Goal: Task Accomplishment & Management: Use online tool/utility

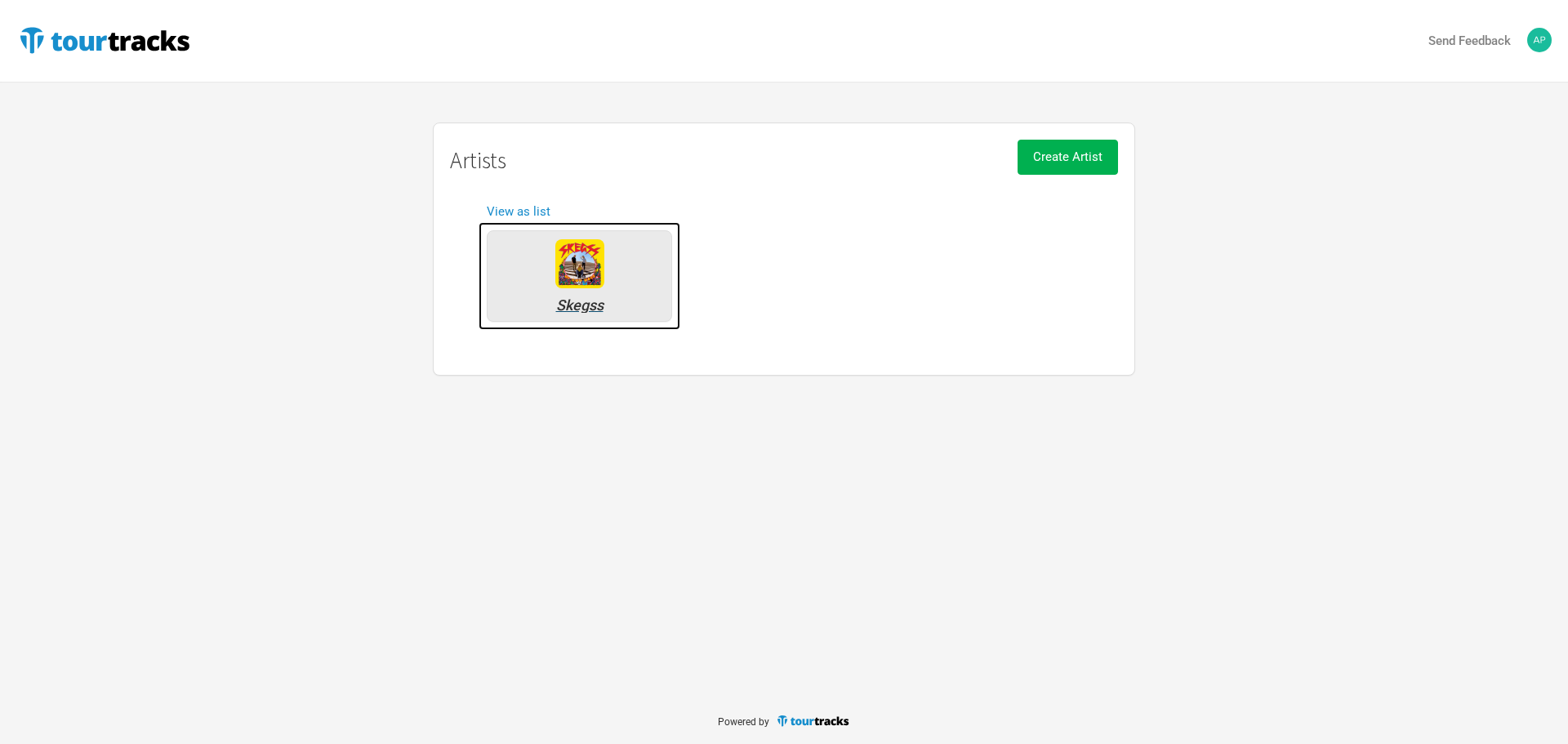
click at [612, 304] on div "Skegss" at bounding box center [579, 306] width 168 height 15
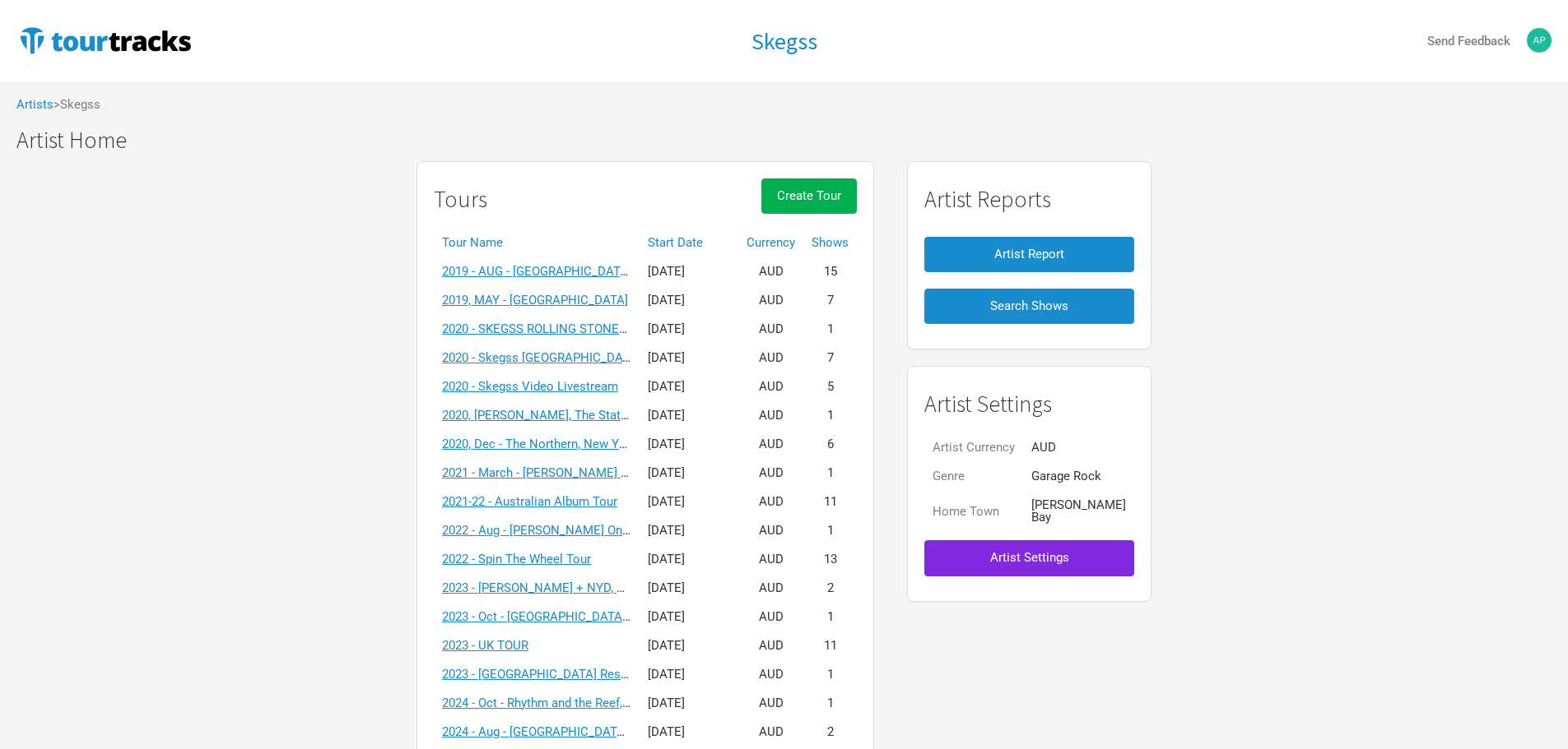
click at [688, 237] on th "Start Date" at bounding box center [689, 243] width 99 height 29
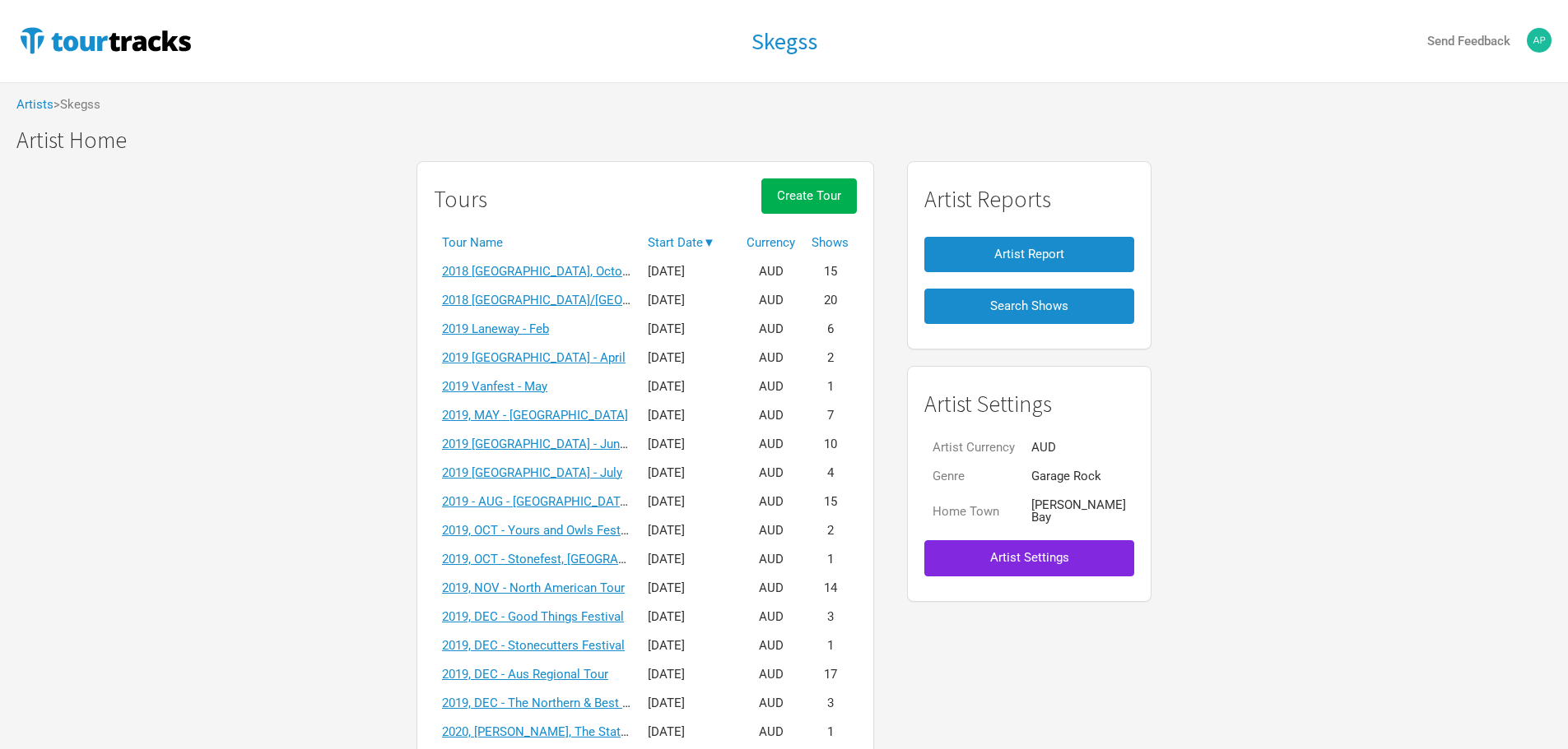
click at [689, 237] on th "Start Date ▼" at bounding box center [689, 243] width 99 height 29
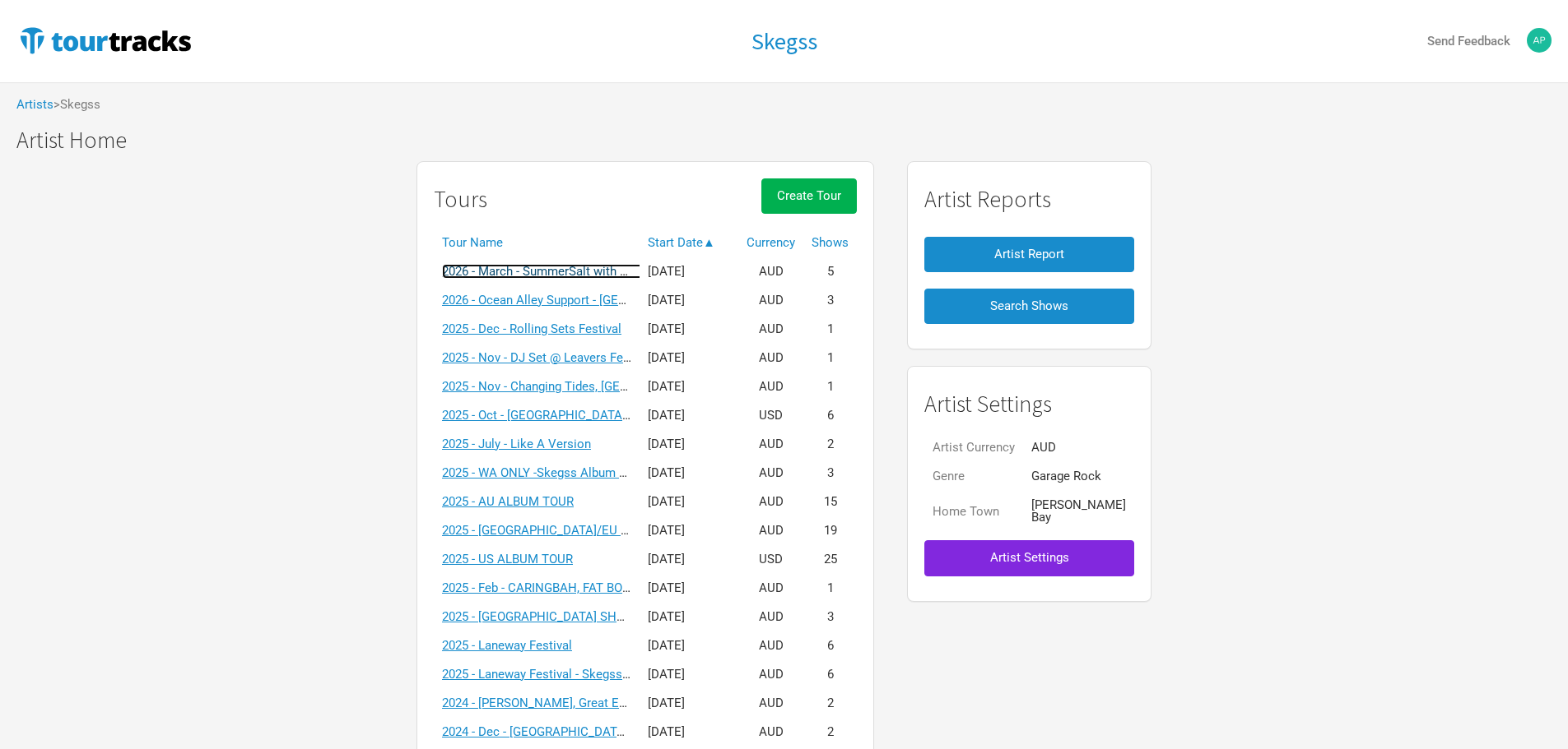
click at [587, 271] on link "2026 - March - SummerSalt with Ocean Alley" at bounding box center [563, 272] width 243 height 15
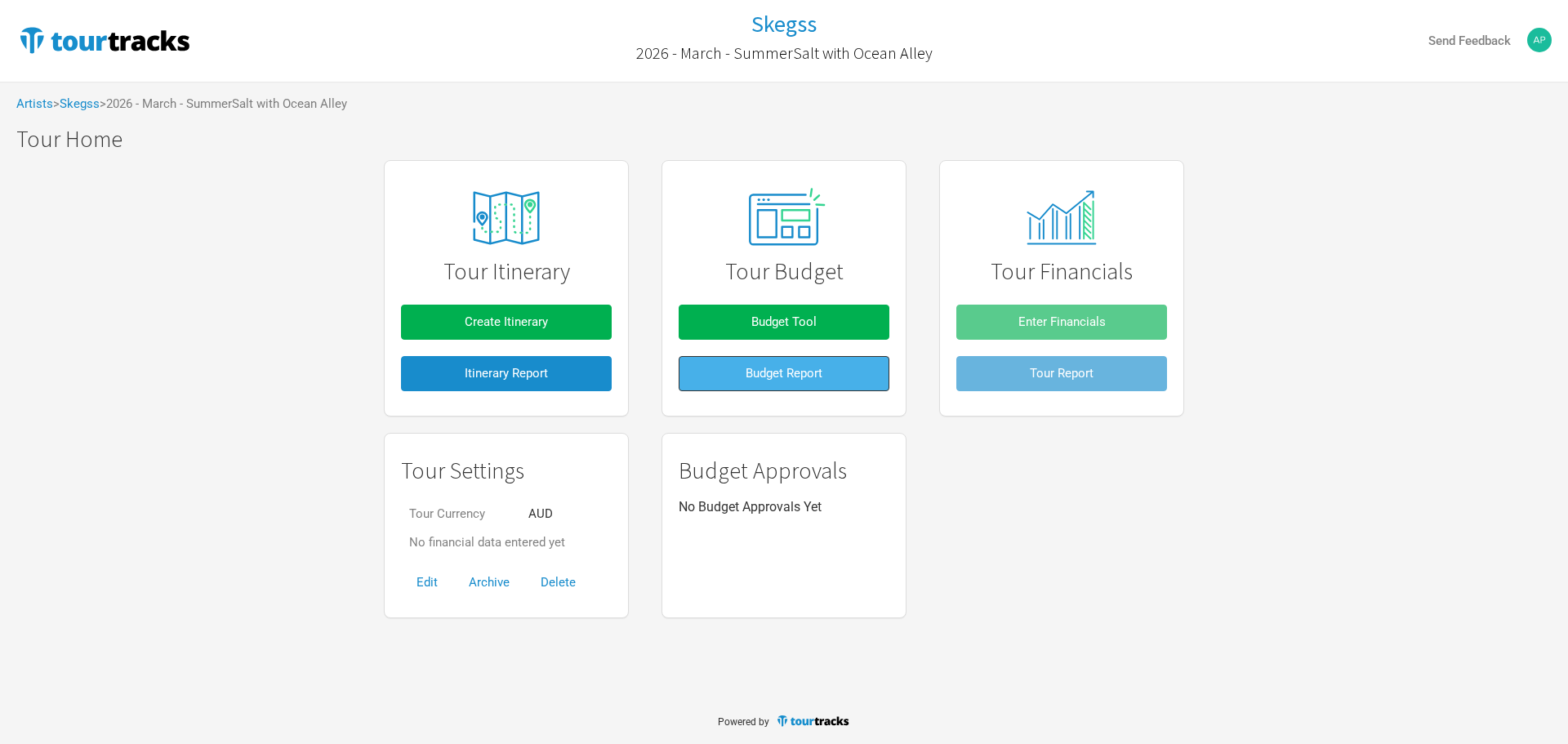
click at [757, 377] on span "Budget Report" at bounding box center [783, 373] width 77 height 15
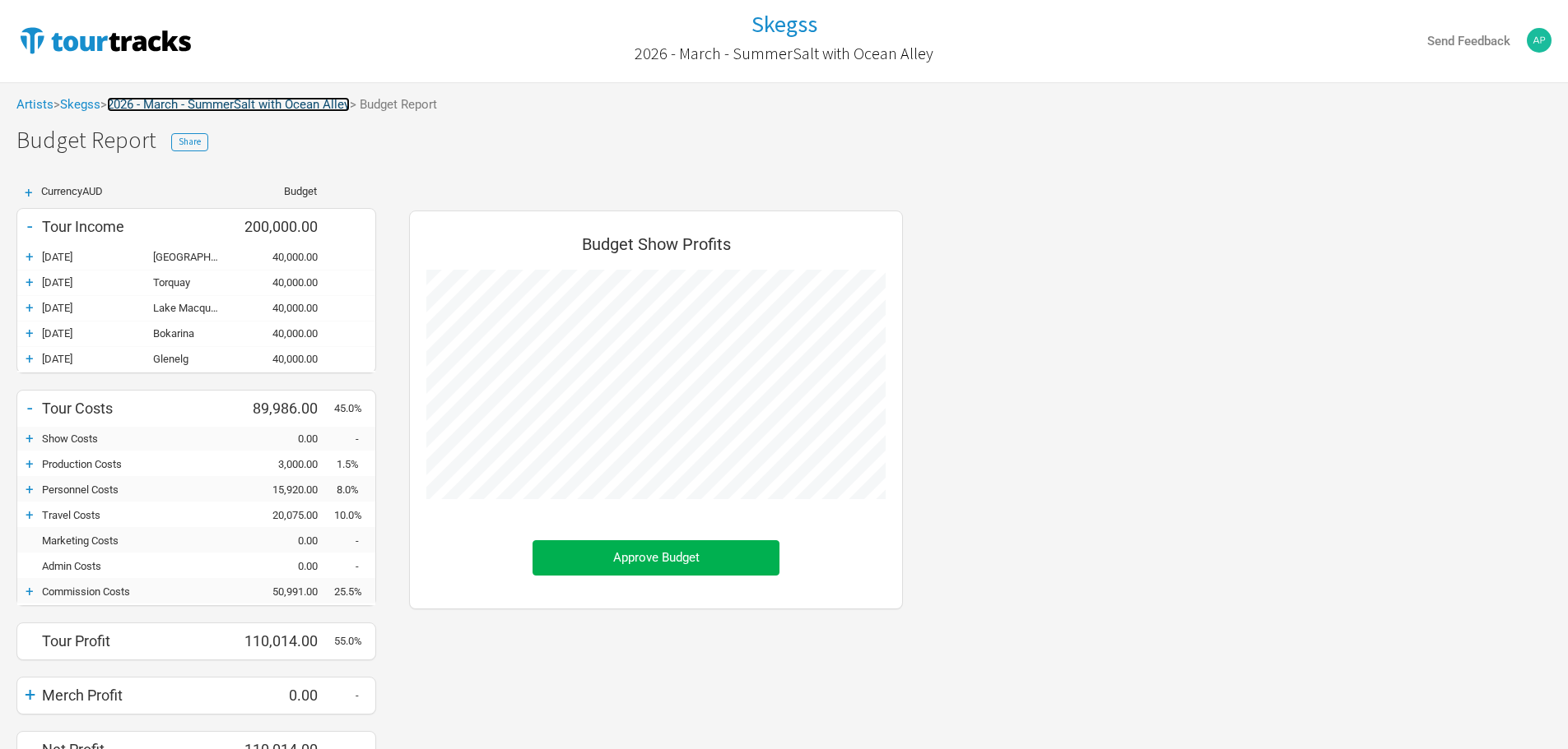
click at [257, 104] on link "2026 - March - SummerSalt with Ocean Alley" at bounding box center [229, 105] width 243 height 15
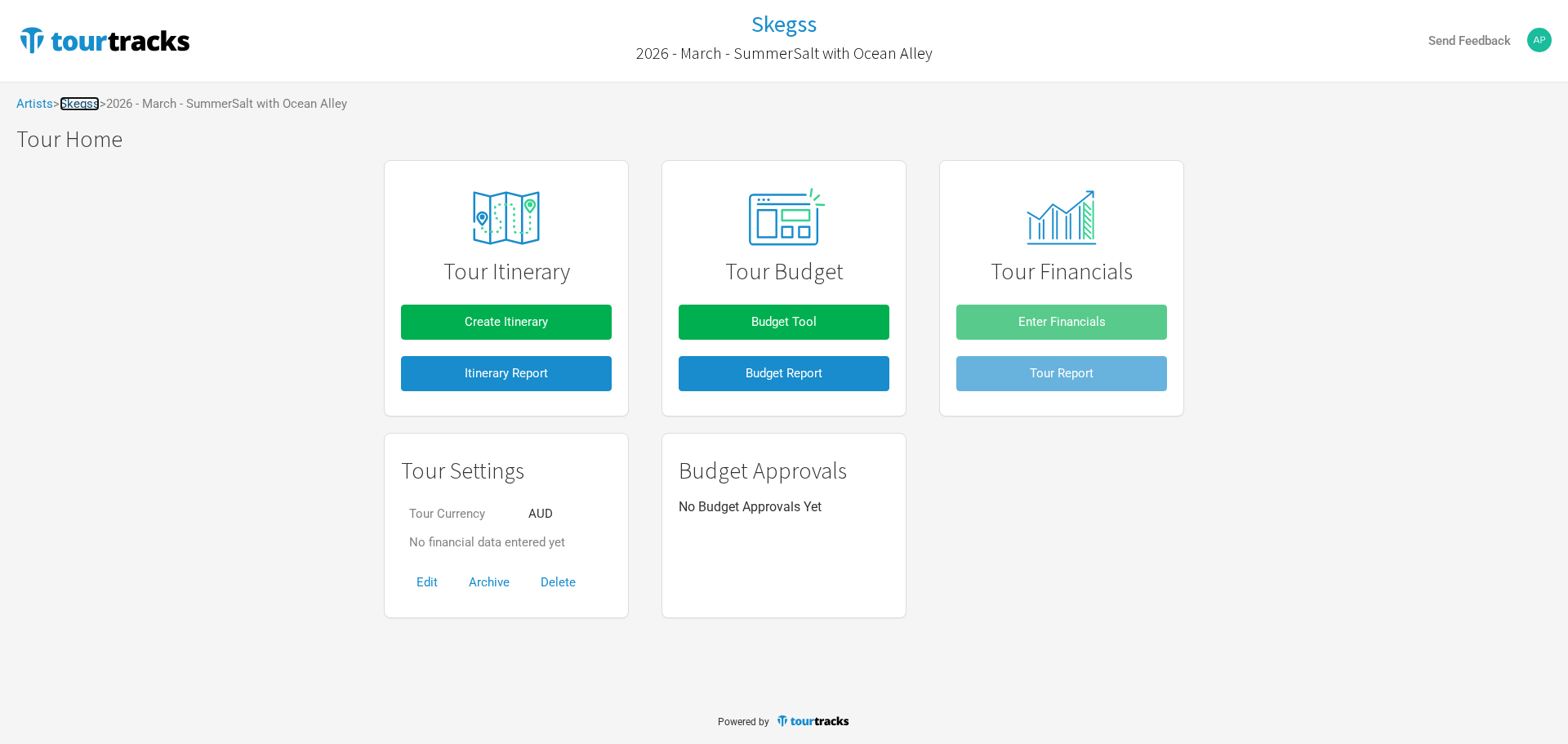
click at [88, 107] on link "Skegss" at bounding box center [79, 104] width 40 height 15
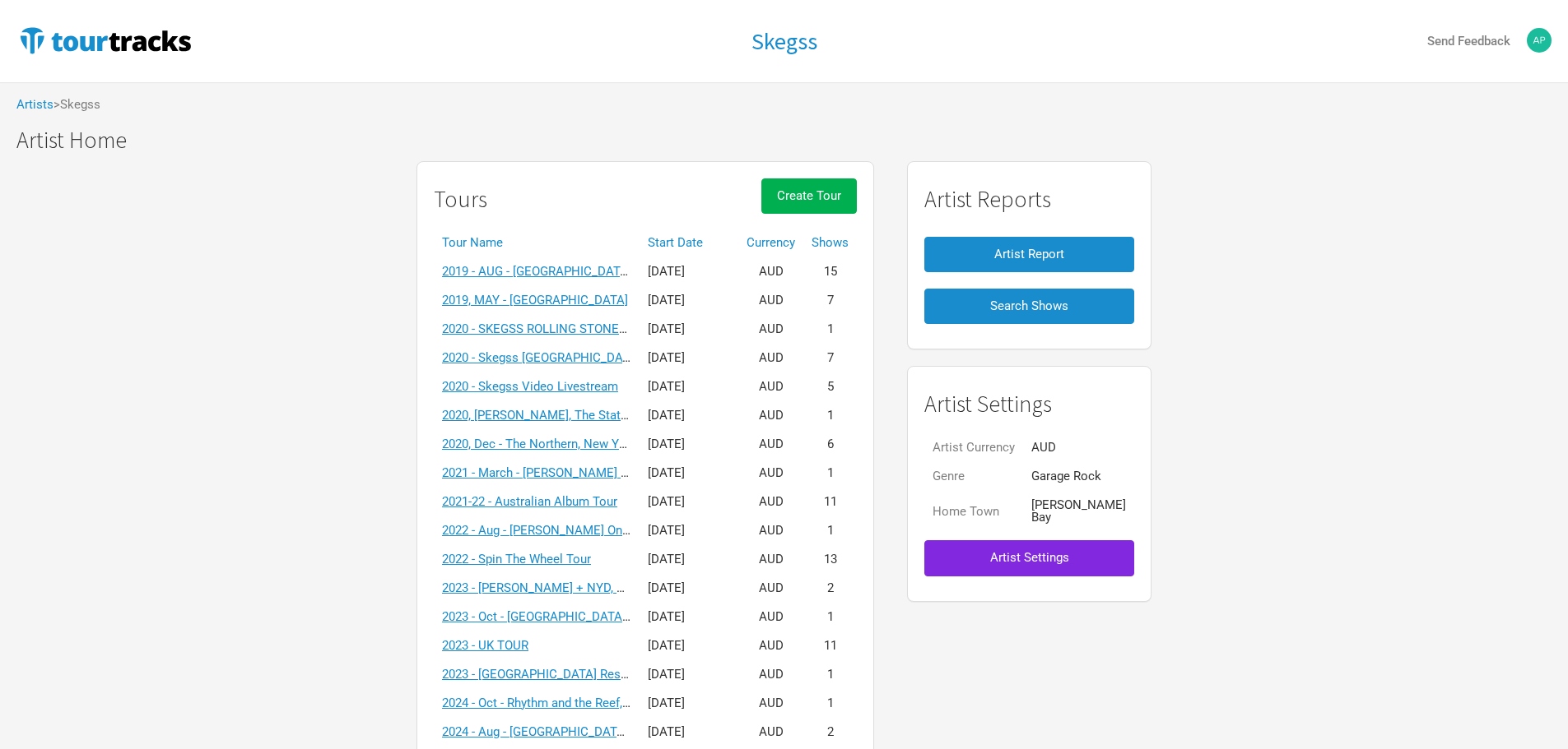
click at [674, 235] on th "Start Date" at bounding box center [689, 243] width 99 height 29
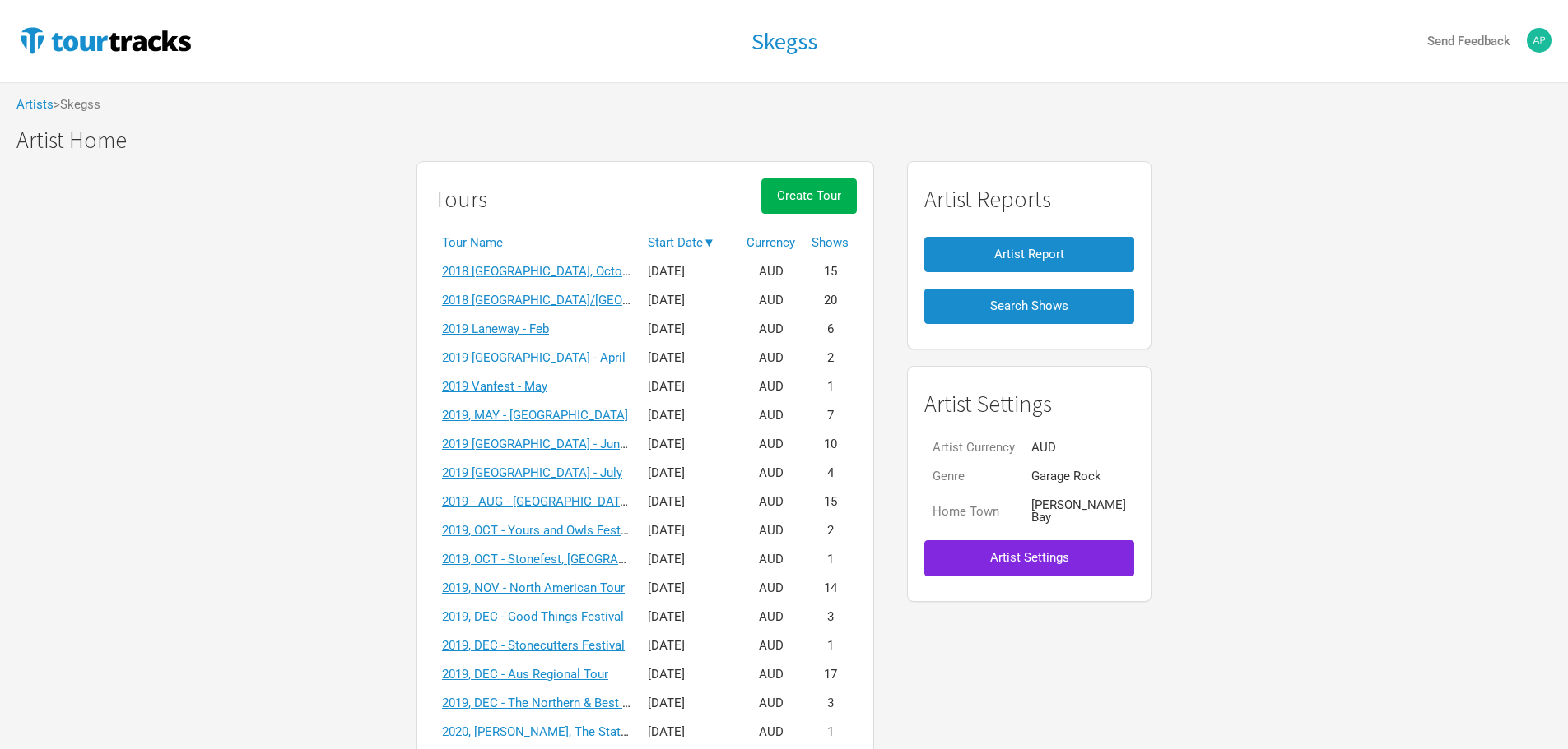
click at [674, 235] on th "Start Date ▼" at bounding box center [689, 243] width 99 height 29
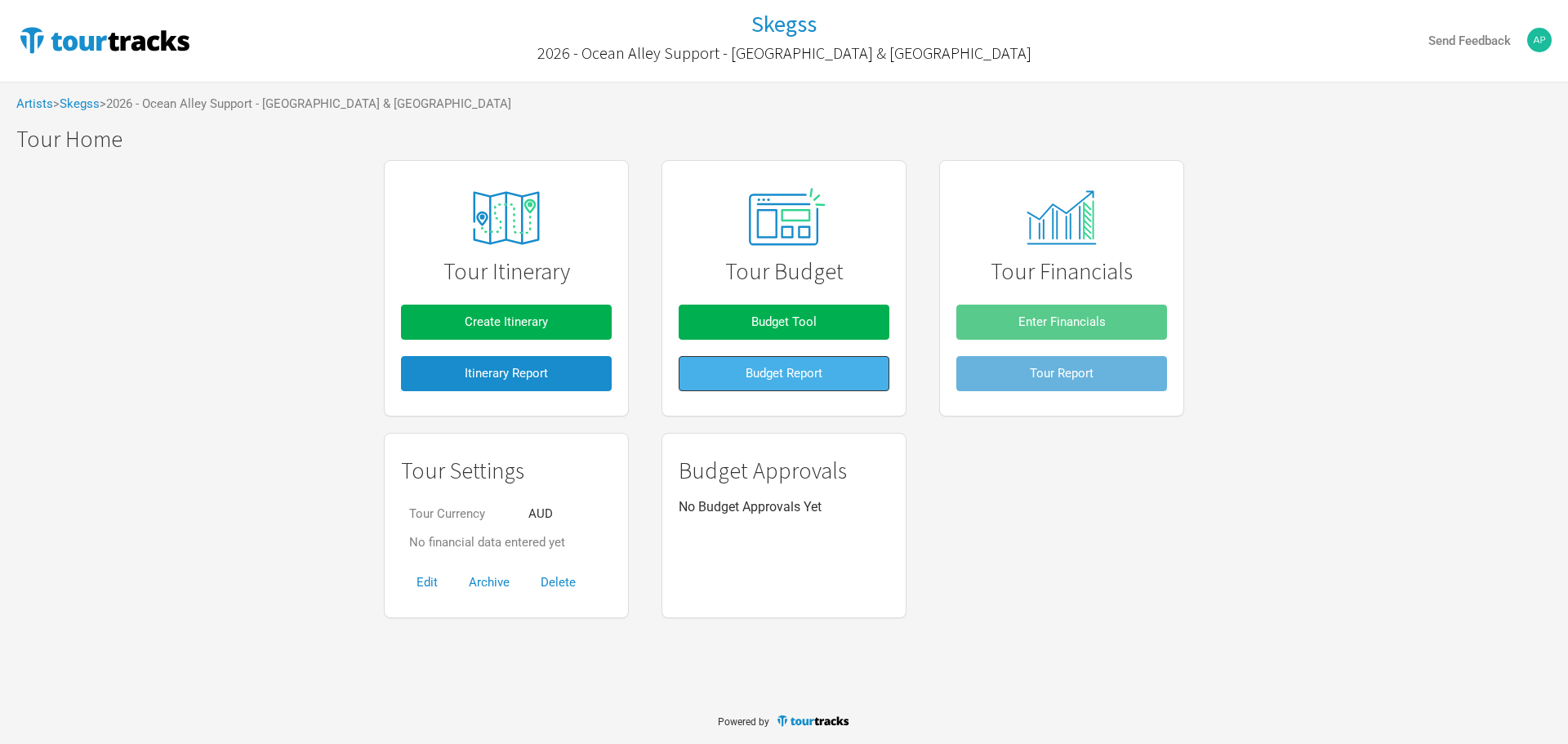
click at [779, 371] on span "Budget Report" at bounding box center [783, 373] width 77 height 15
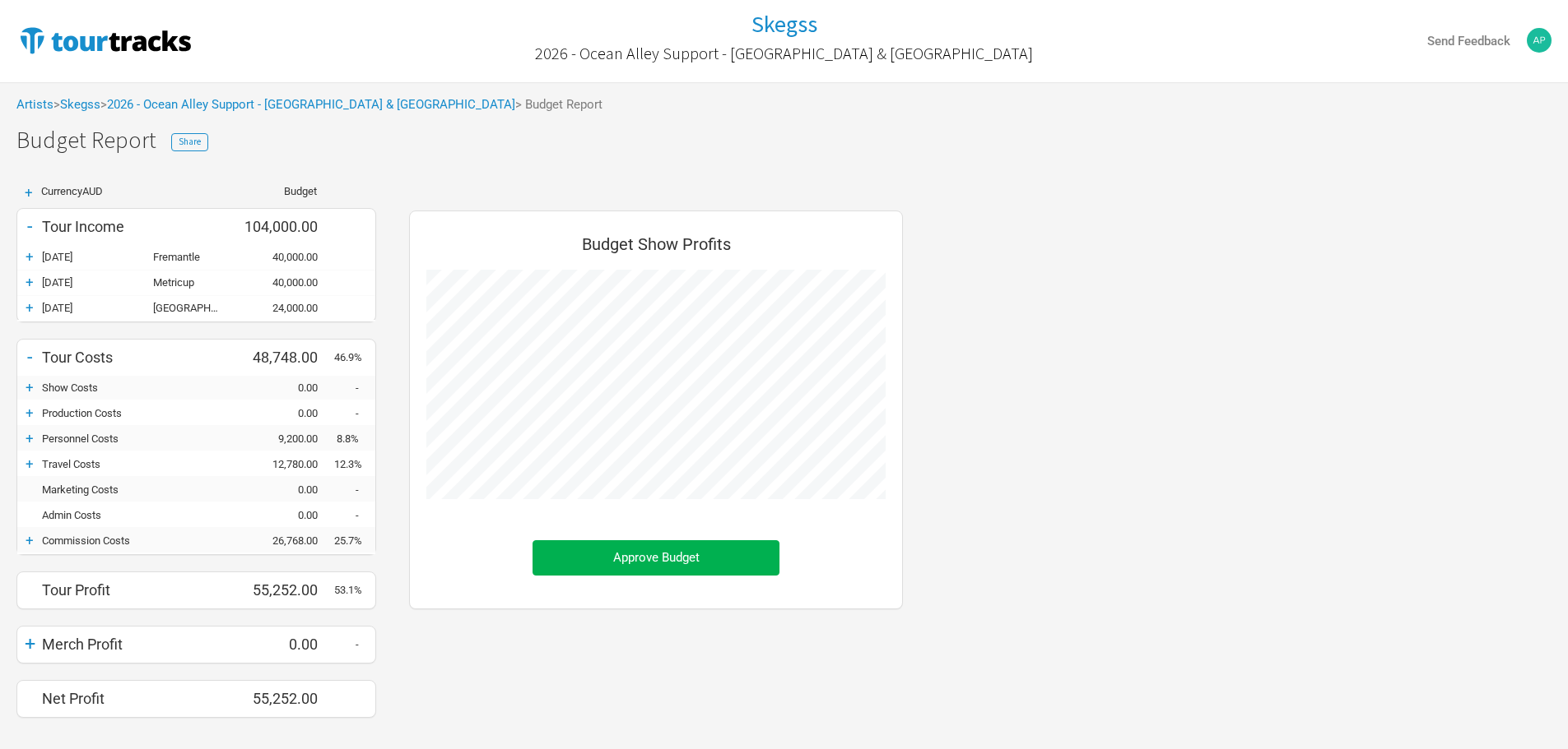
scroll to position [532, 527]
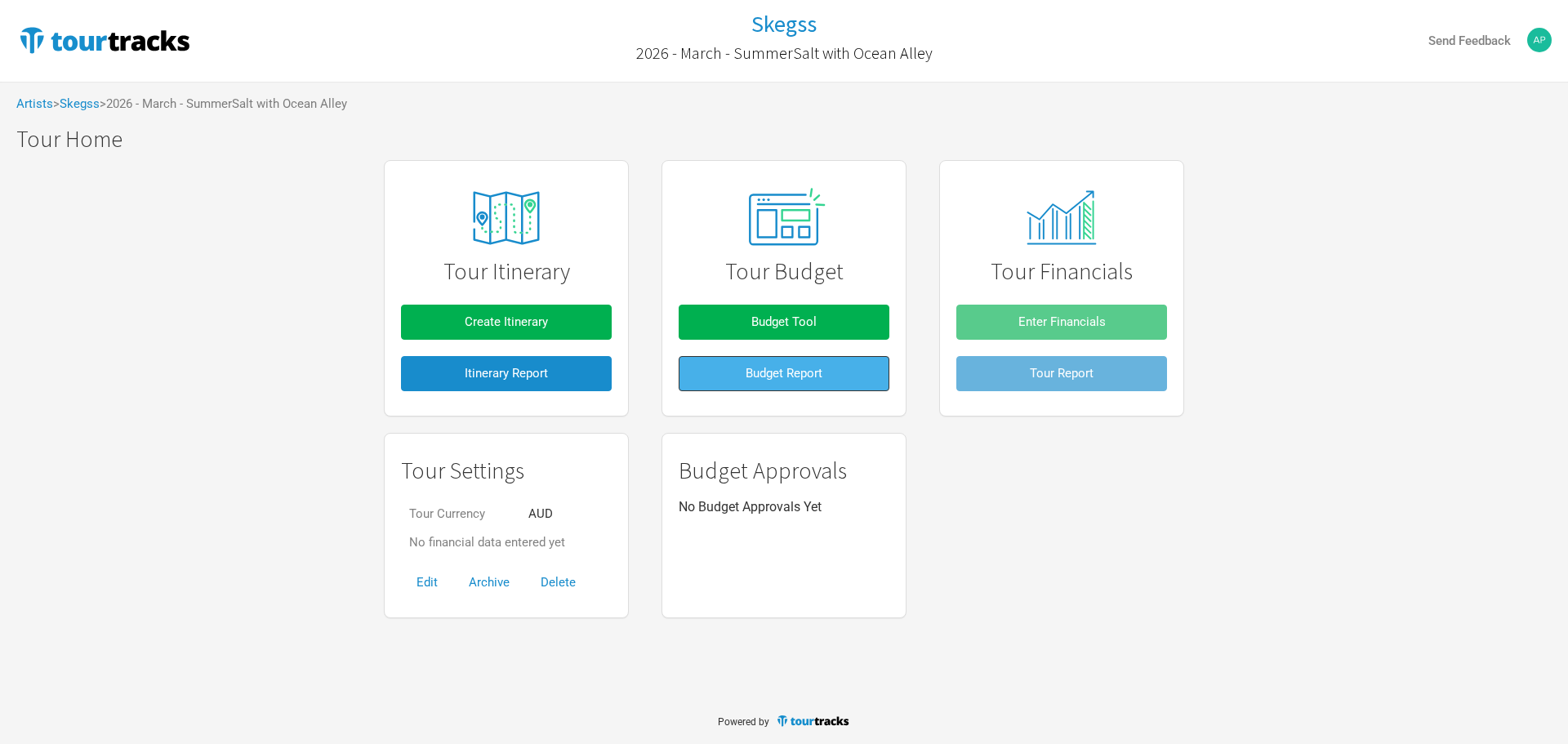
click at [782, 380] on span "Budget Report" at bounding box center [783, 373] width 77 height 15
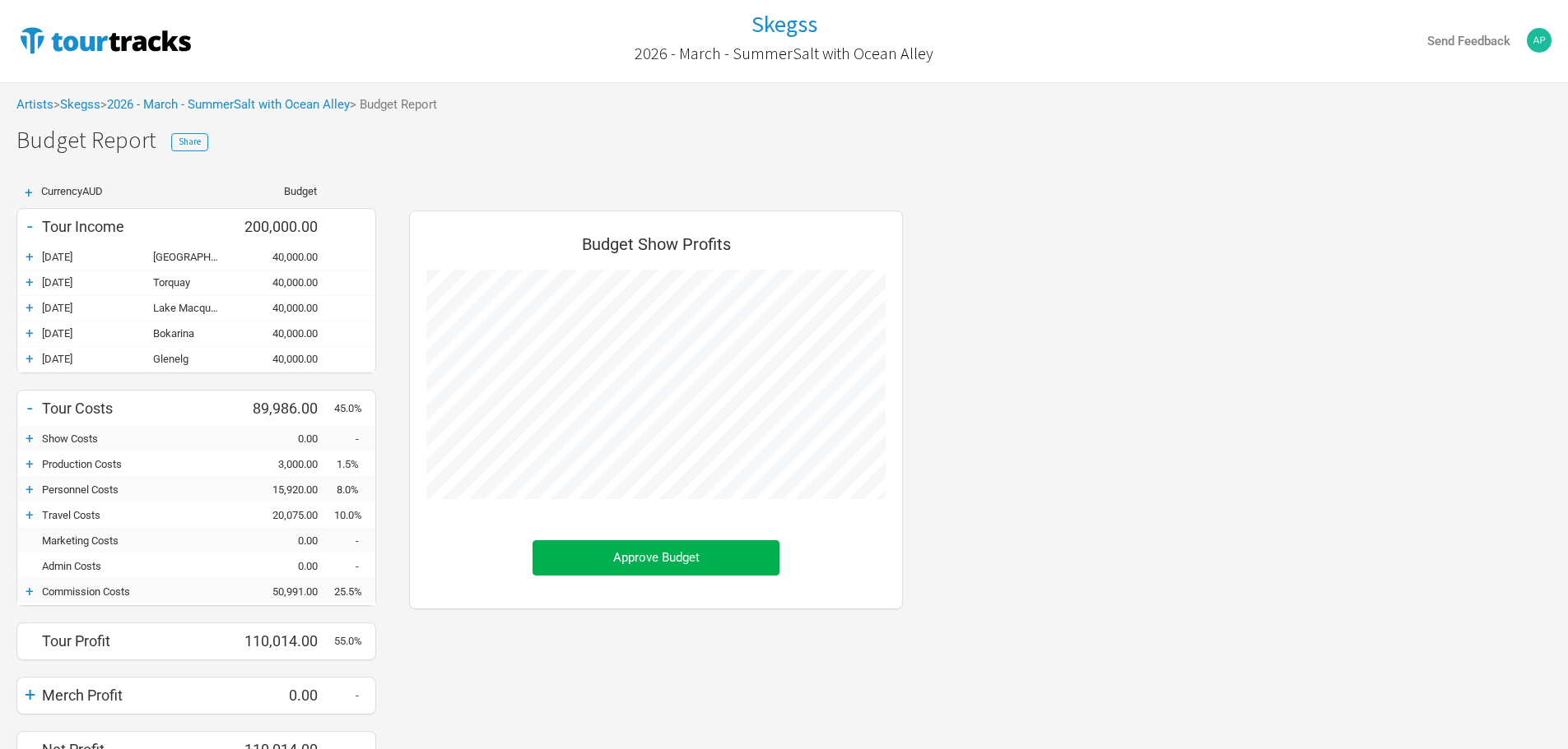
scroll to position [583, 527]
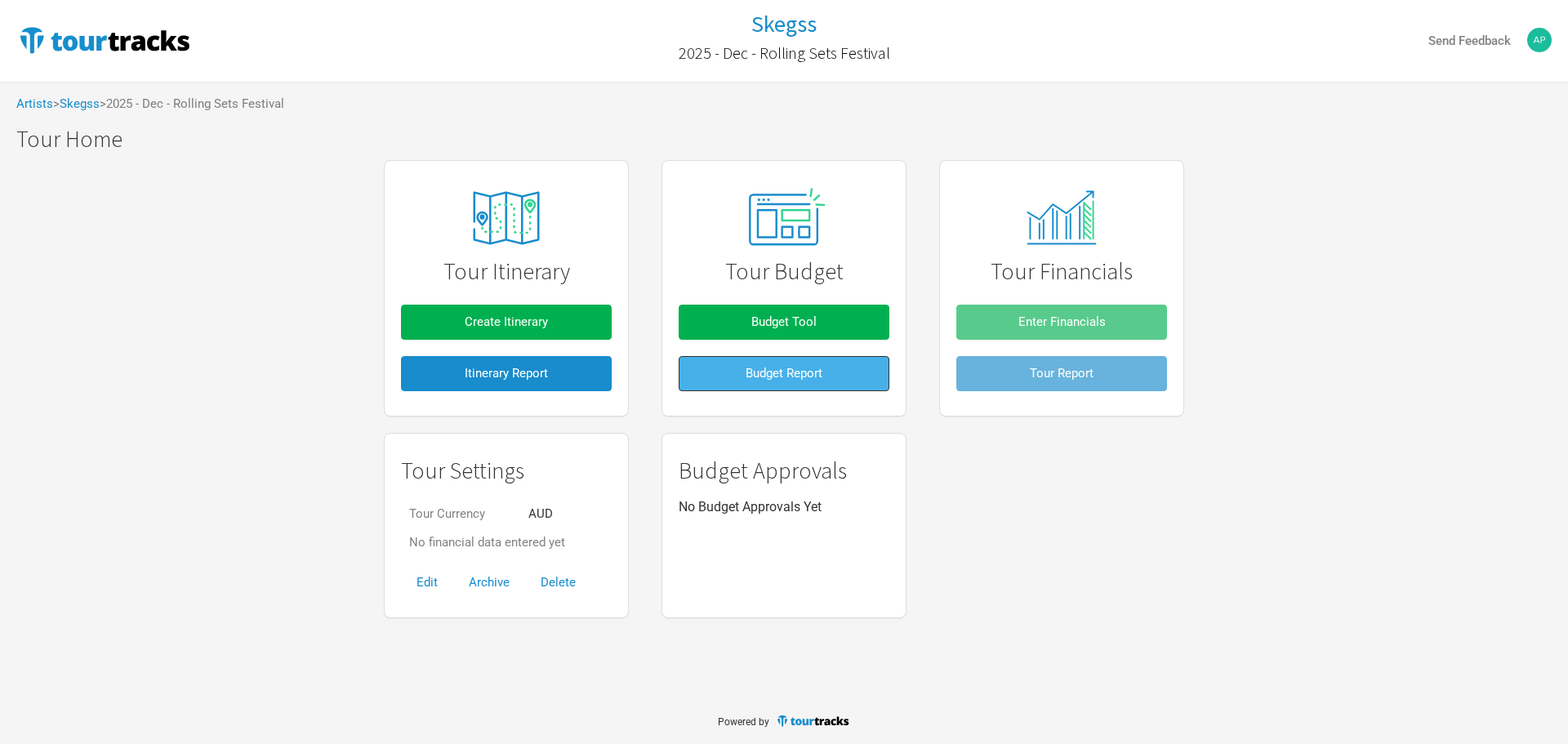
click at [822, 378] on span "Budget Report" at bounding box center [783, 373] width 77 height 15
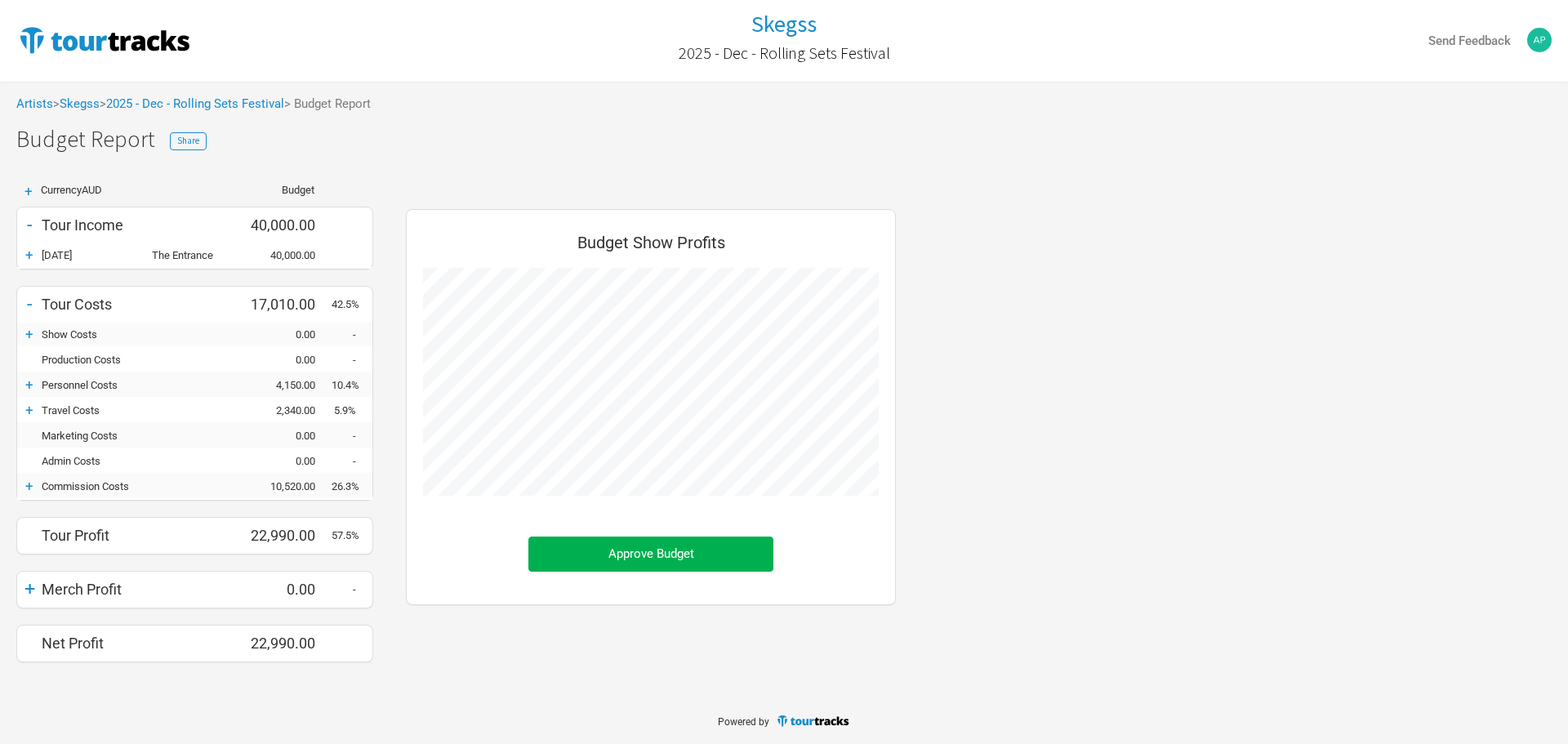
scroll to position [478, 522]
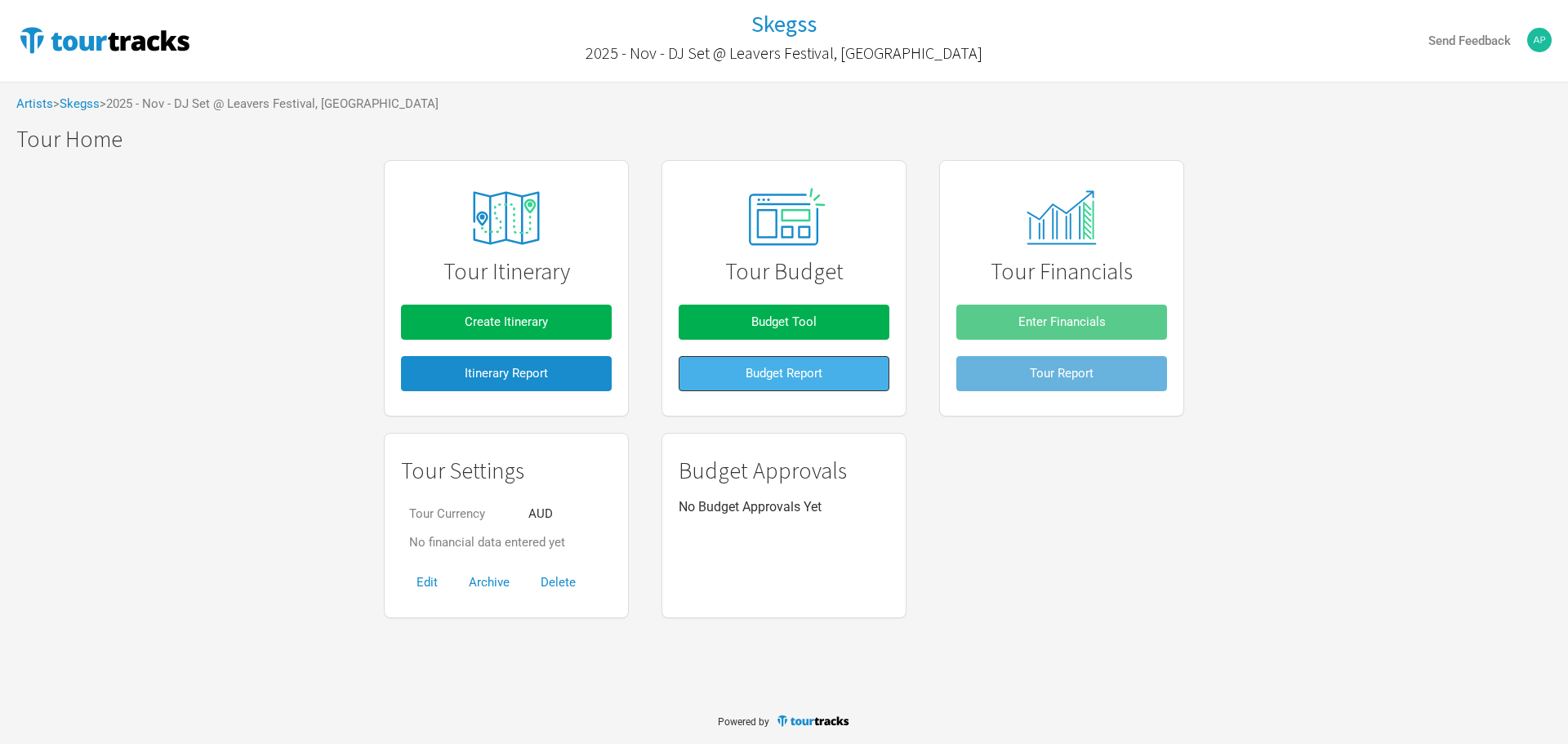
click at [831, 367] on button "Budget Report" at bounding box center [783, 373] width 210 height 36
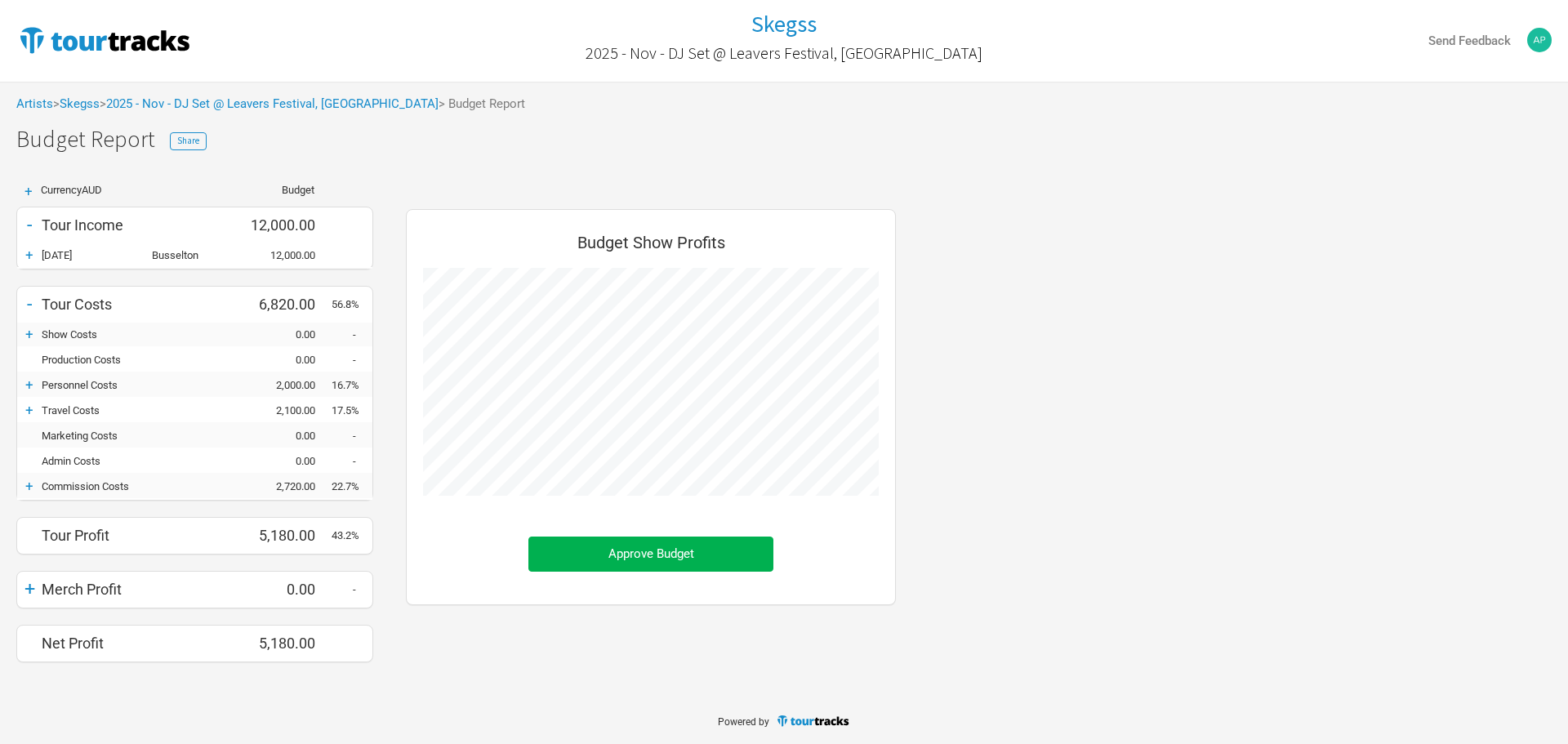
scroll to position [478, 522]
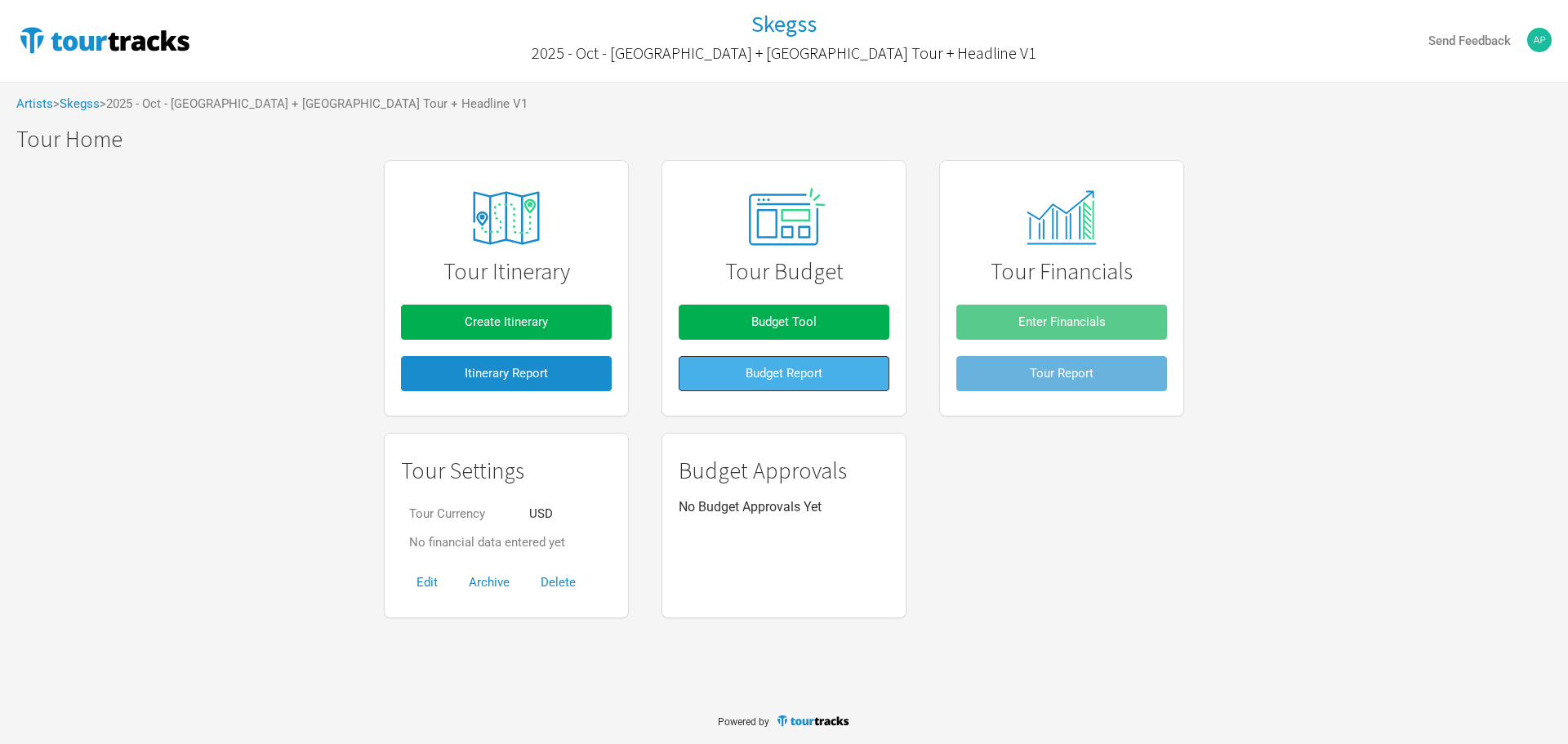
click at [819, 363] on button "Budget Report" at bounding box center [783, 373] width 210 height 36
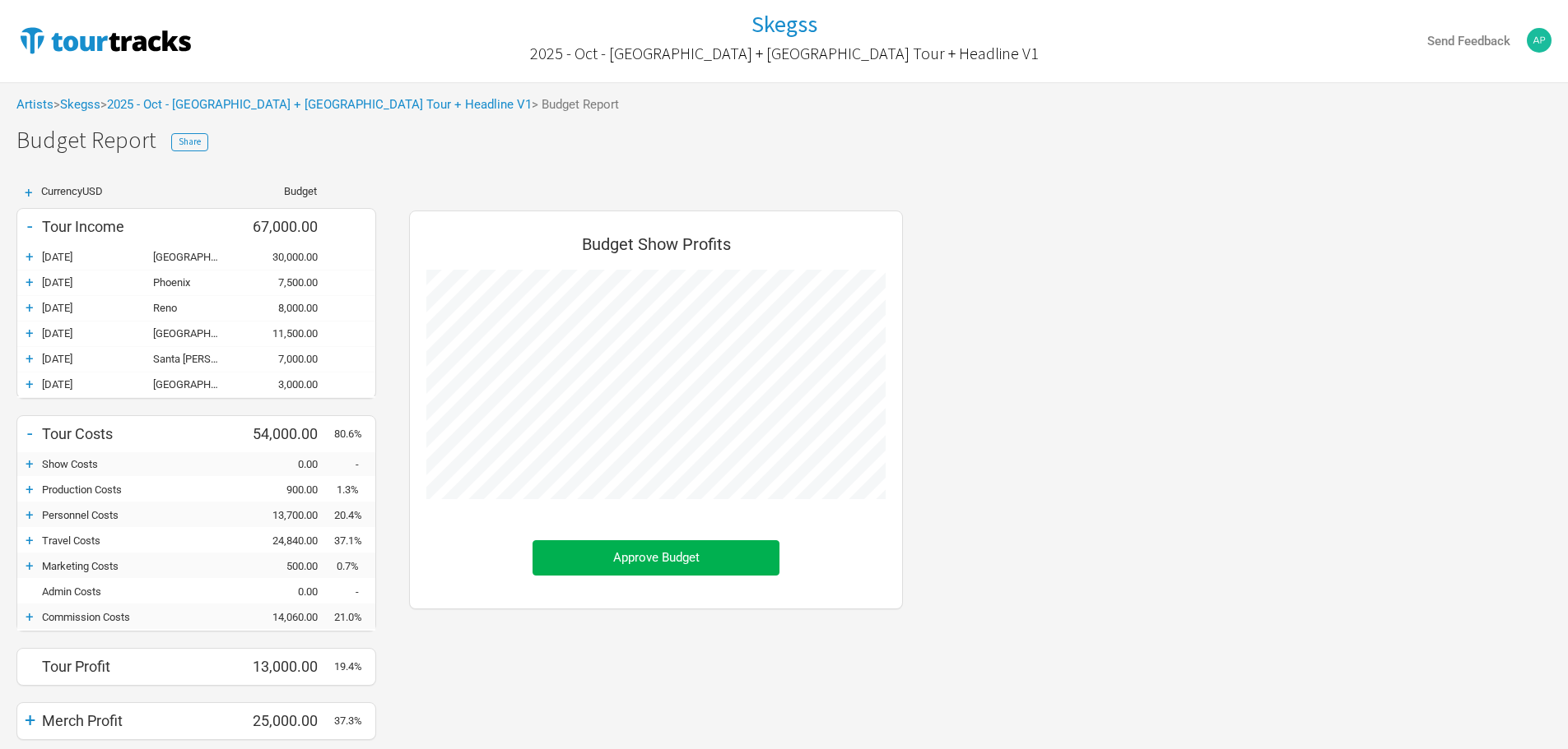
scroll to position [609, 527]
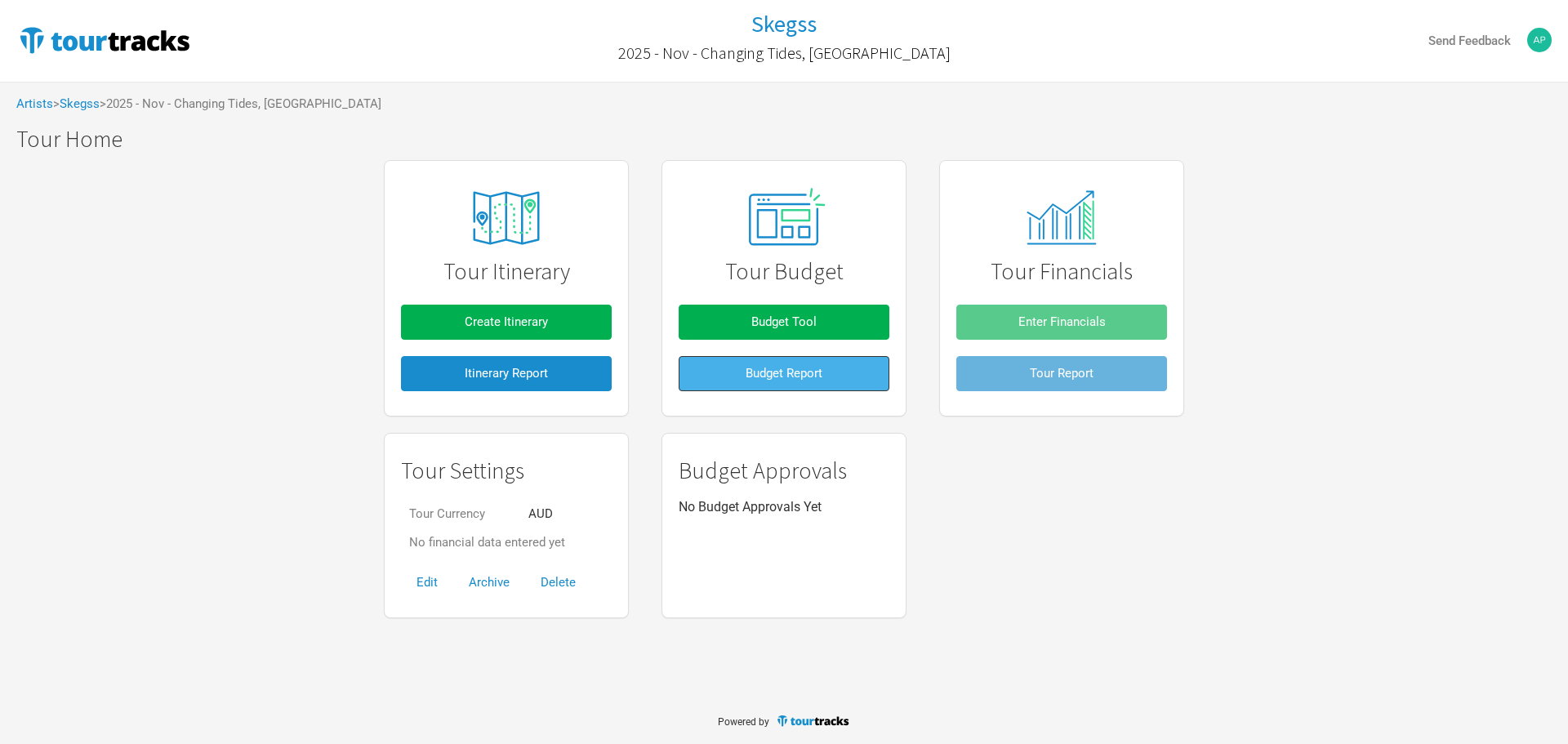
click at [805, 381] on span "Budget Report" at bounding box center [783, 373] width 77 height 15
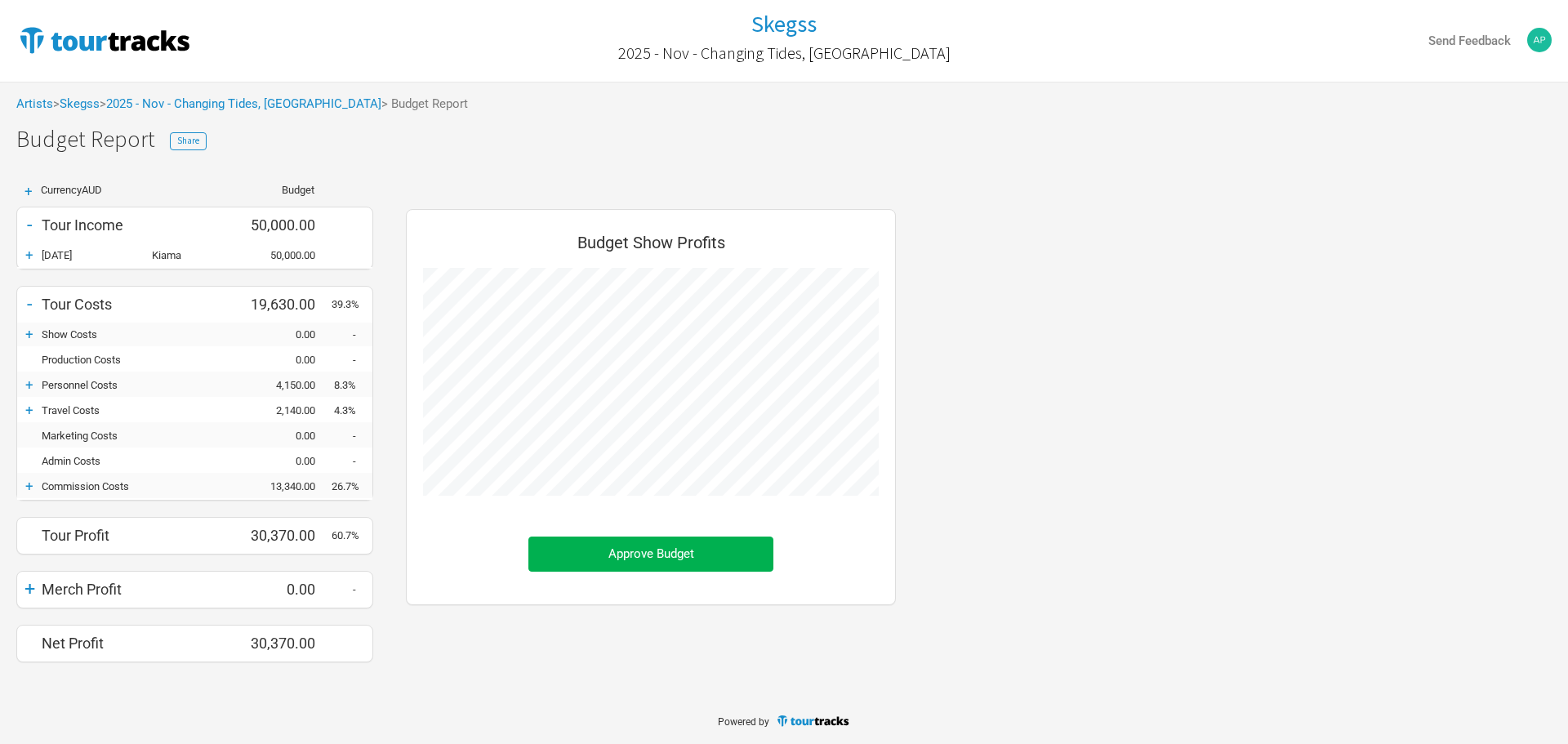
scroll to position [478, 522]
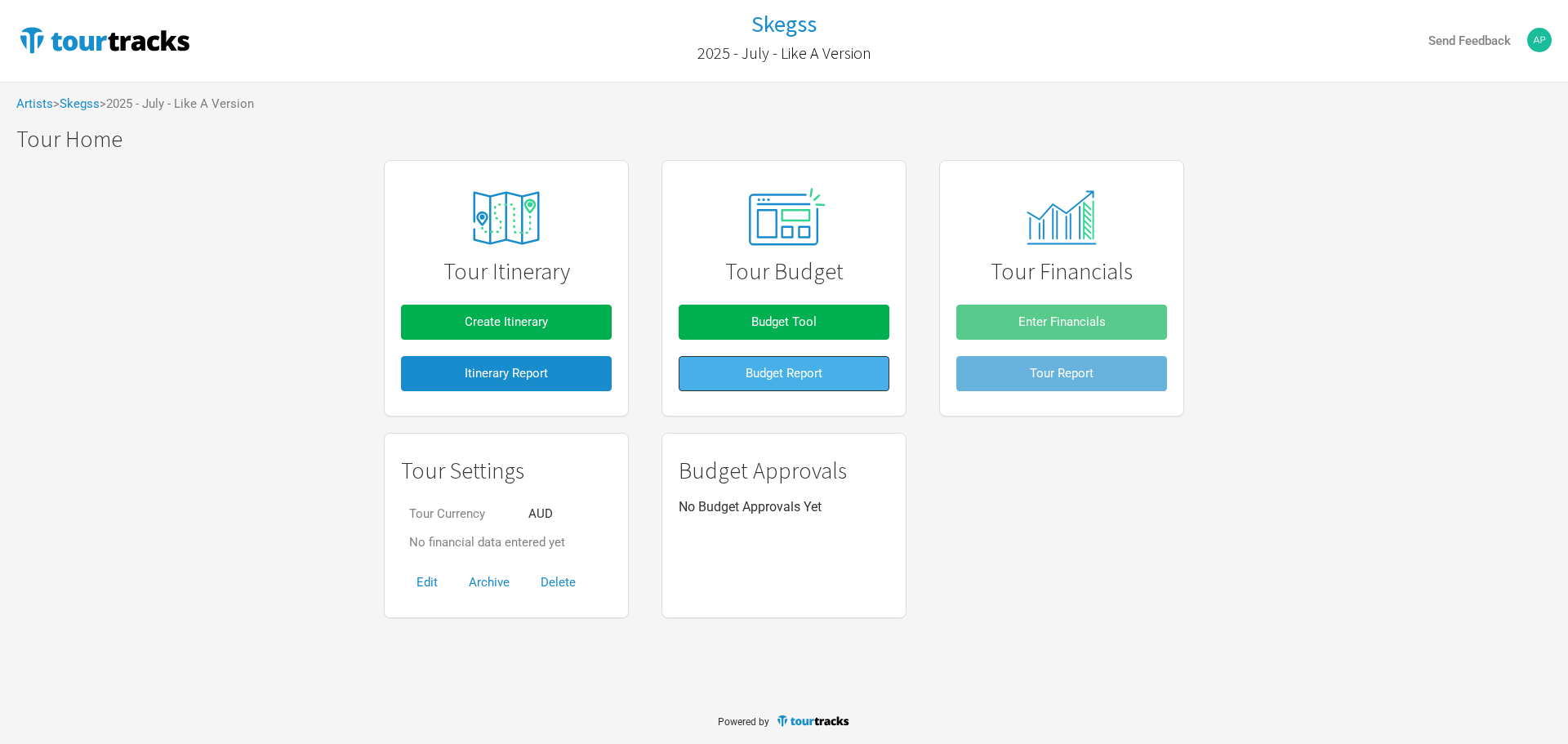
click at [856, 370] on button "Budget Report" at bounding box center [783, 373] width 210 height 36
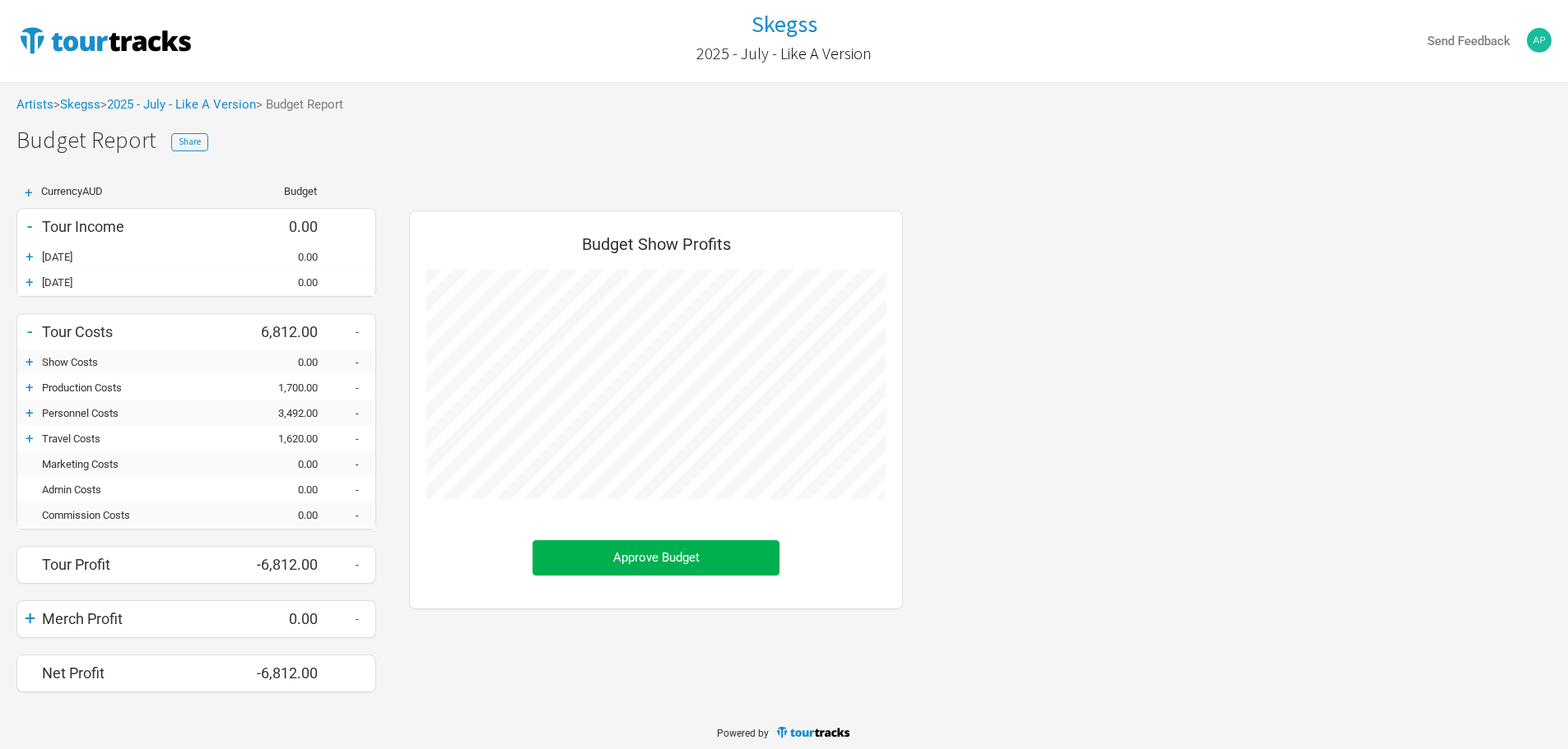
scroll to position [506, 527]
